Goal: Task Accomplishment & Management: Manage account settings

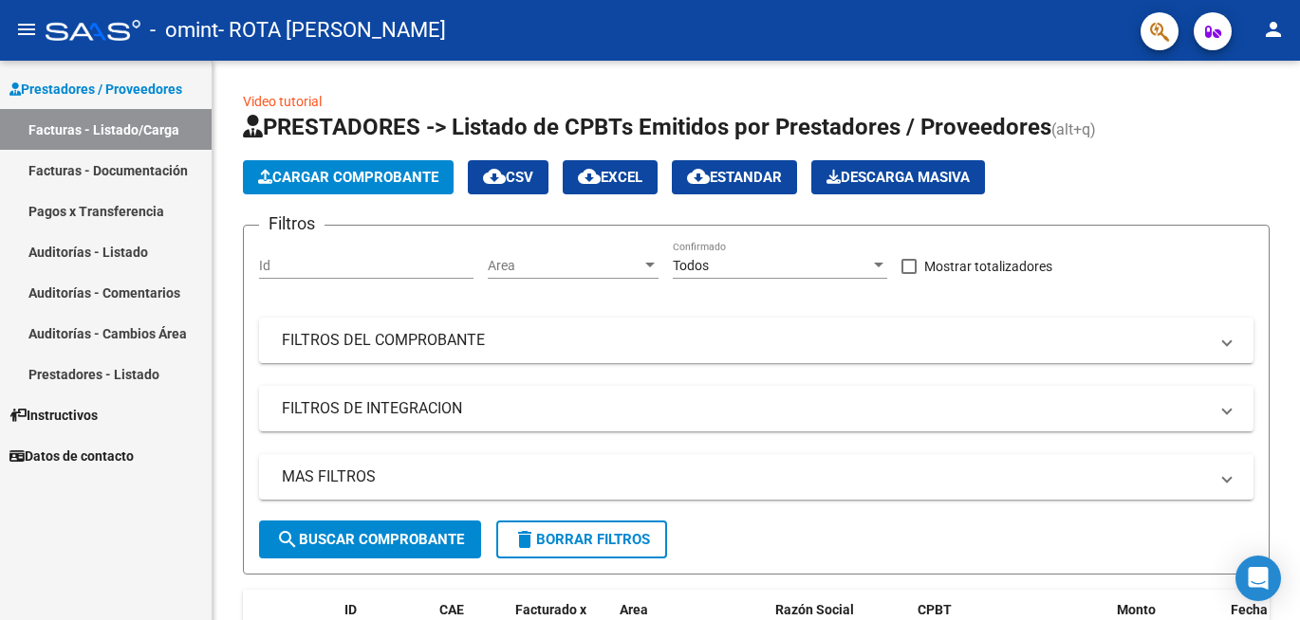
click at [1279, 35] on mat-icon "person" at bounding box center [1273, 29] width 23 height 23
click at [1246, 80] on button "person Mi Perfil" at bounding box center [1234, 80] width 116 height 46
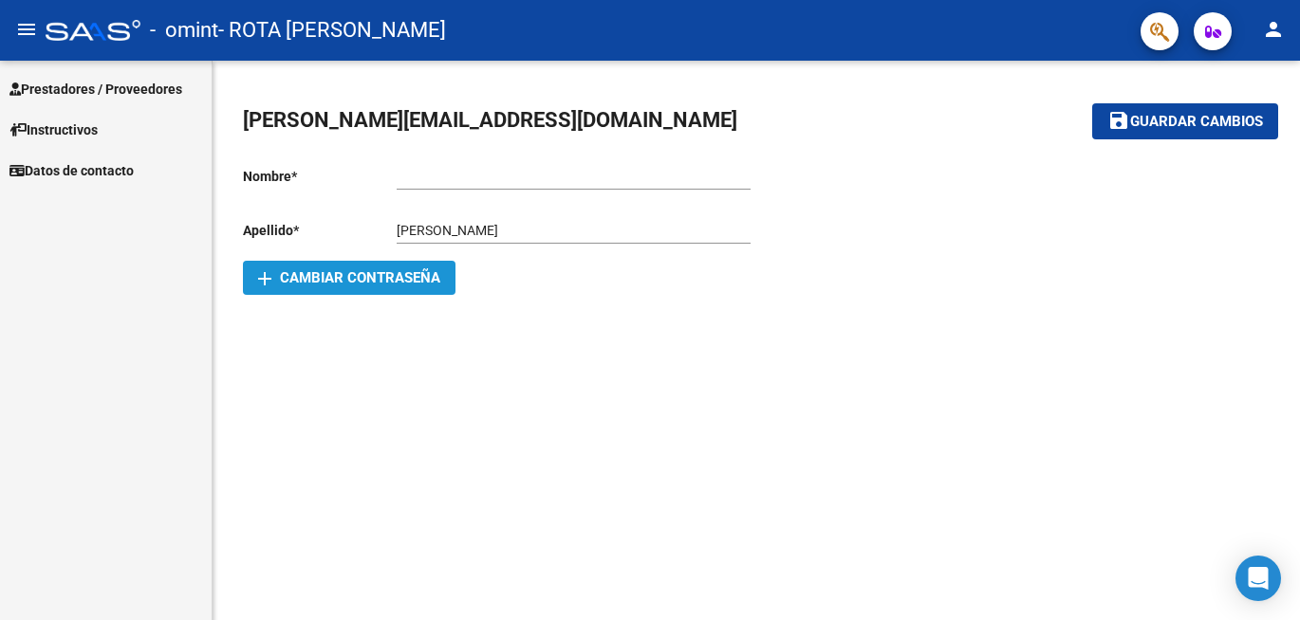
click at [423, 279] on span "add Cambiar Contraseña" at bounding box center [349, 277] width 182 height 17
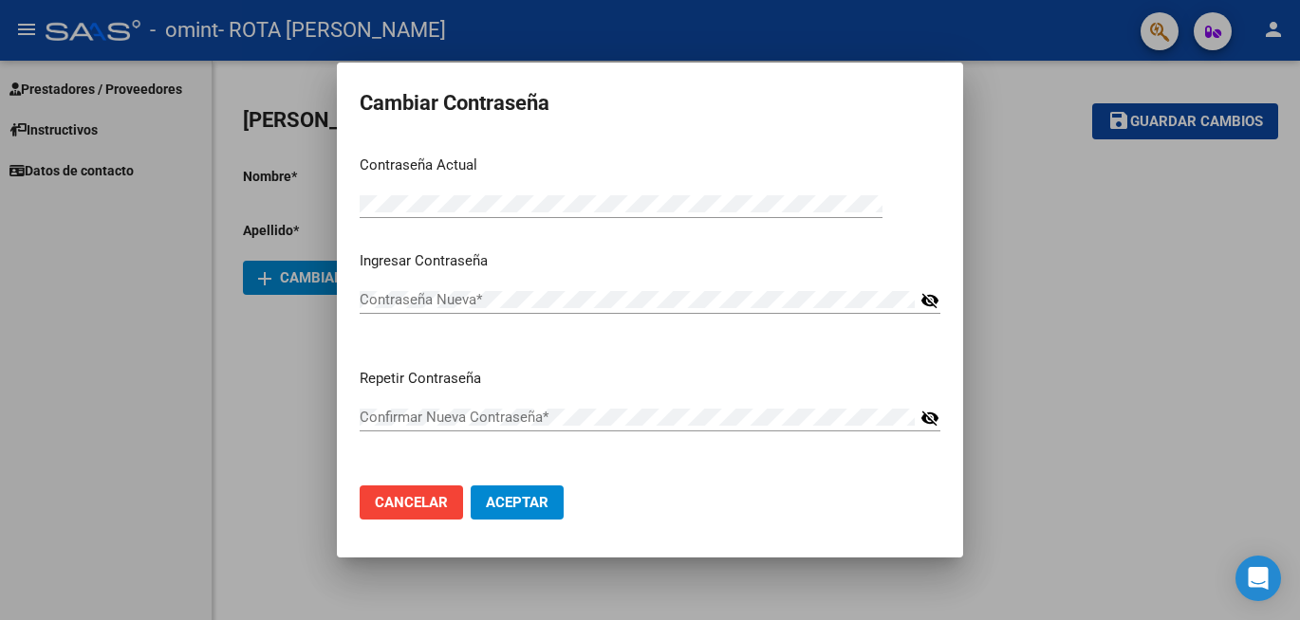
click at [1114, 186] on div at bounding box center [650, 310] width 1300 height 620
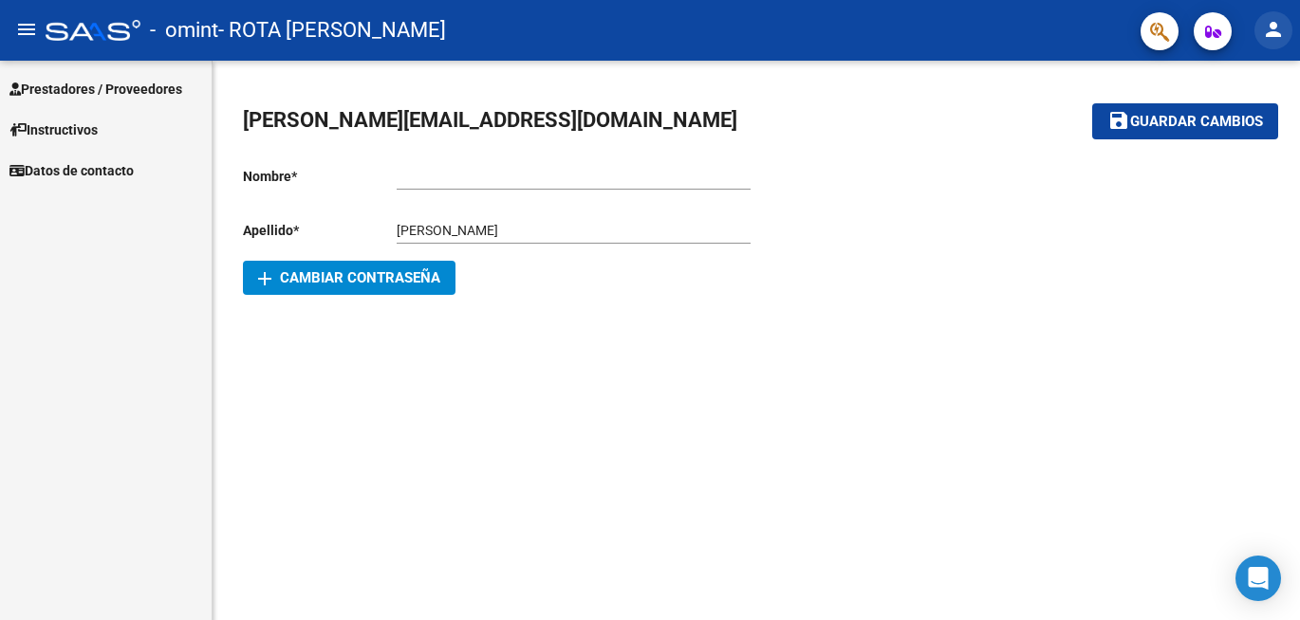
click at [1281, 33] on mat-icon "person" at bounding box center [1273, 29] width 23 height 23
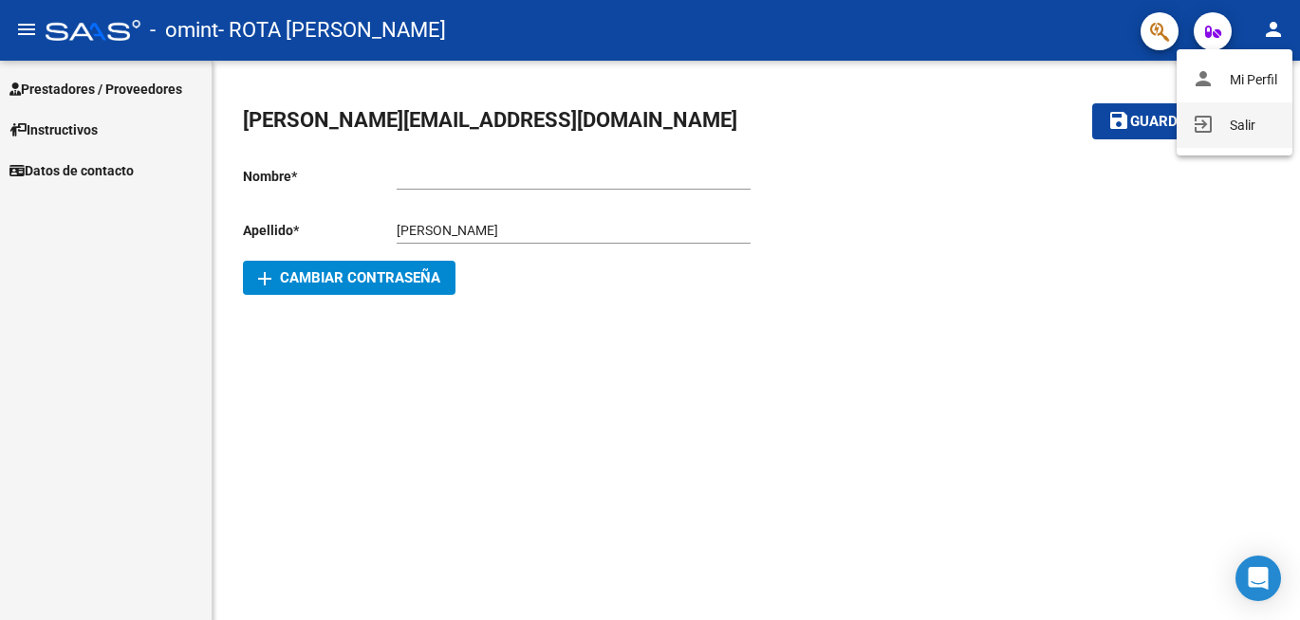
click at [1234, 124] on button "exit_to_app Salir" at bounding box center [1234, 125] width 116 height 46
